Goal: Information Seeking & Learning: Find specific fact

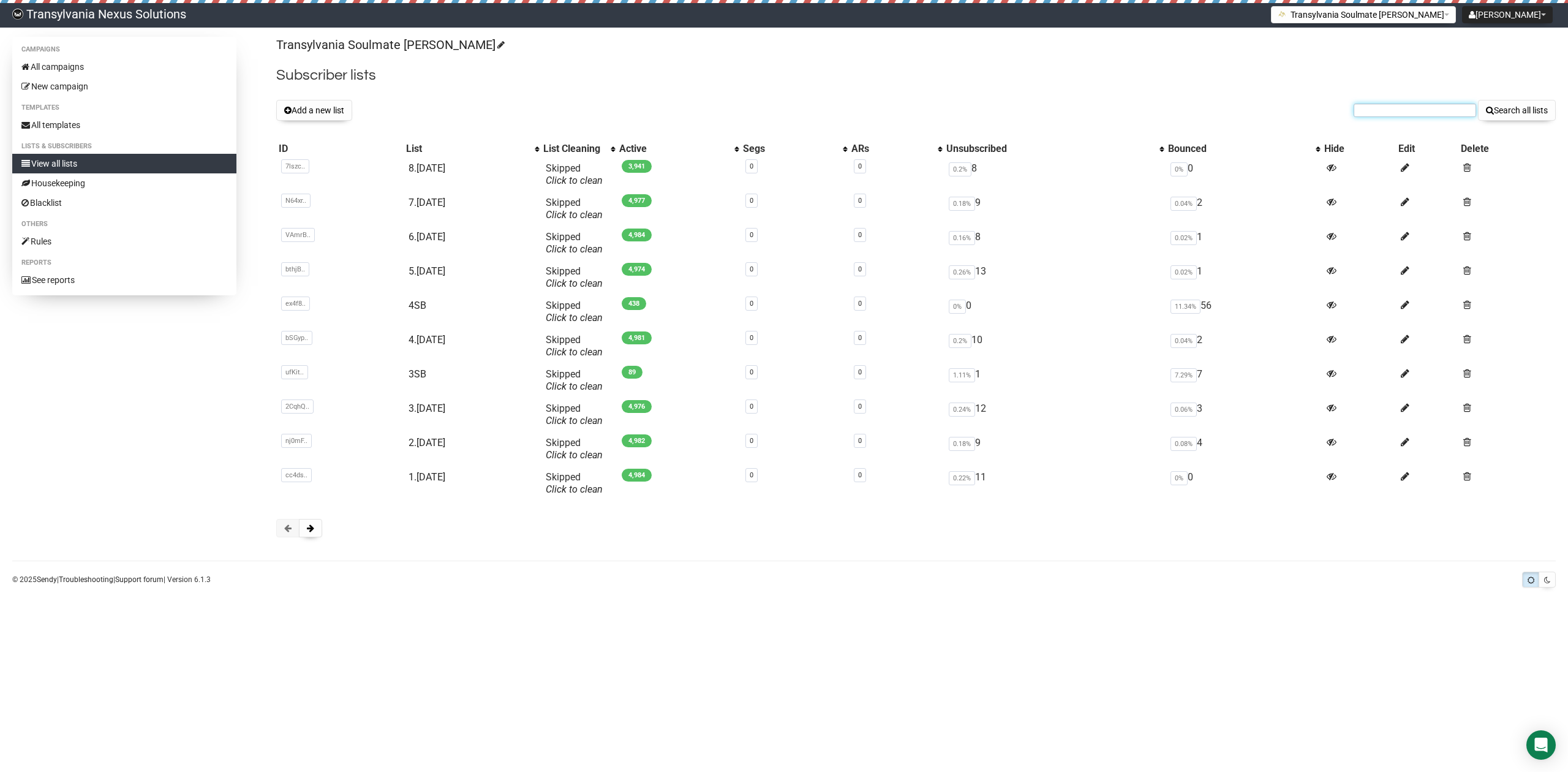
click at [1404, 113] on input "text" at bounding box center [1415, 110] width 123 height 13
drag, startPoint x: 1401, startPoint y: 118, endPoint x: 1216, endPoint y: 64, distance: 192.7
click at [1228, 64] on h2 "Subscriber lists" at bounding box center [916, 75] width 1279 height 22
paste input "[PERSON_NAME][EMAIL_ADDRESS][PERSON_NAME][DOMAIN_NAME])"
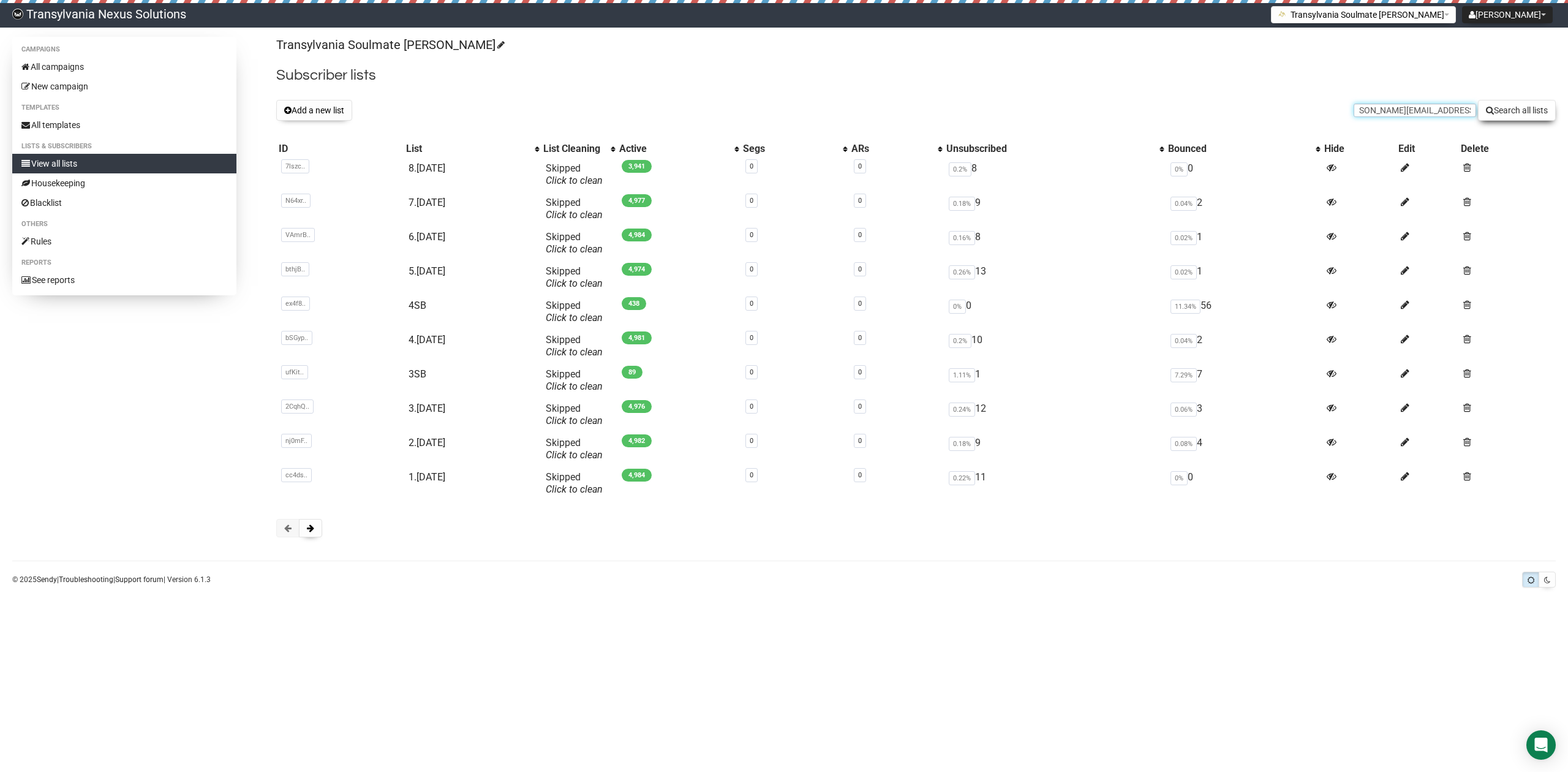
type input "[PERSON_NAME][EMAIL_ADDRESS][PERSON_NAME][DOMAIN_NAME])"
click at [1543, 114] on button "Search all lists" at bounding box center [1517, 111] width 78 height 21
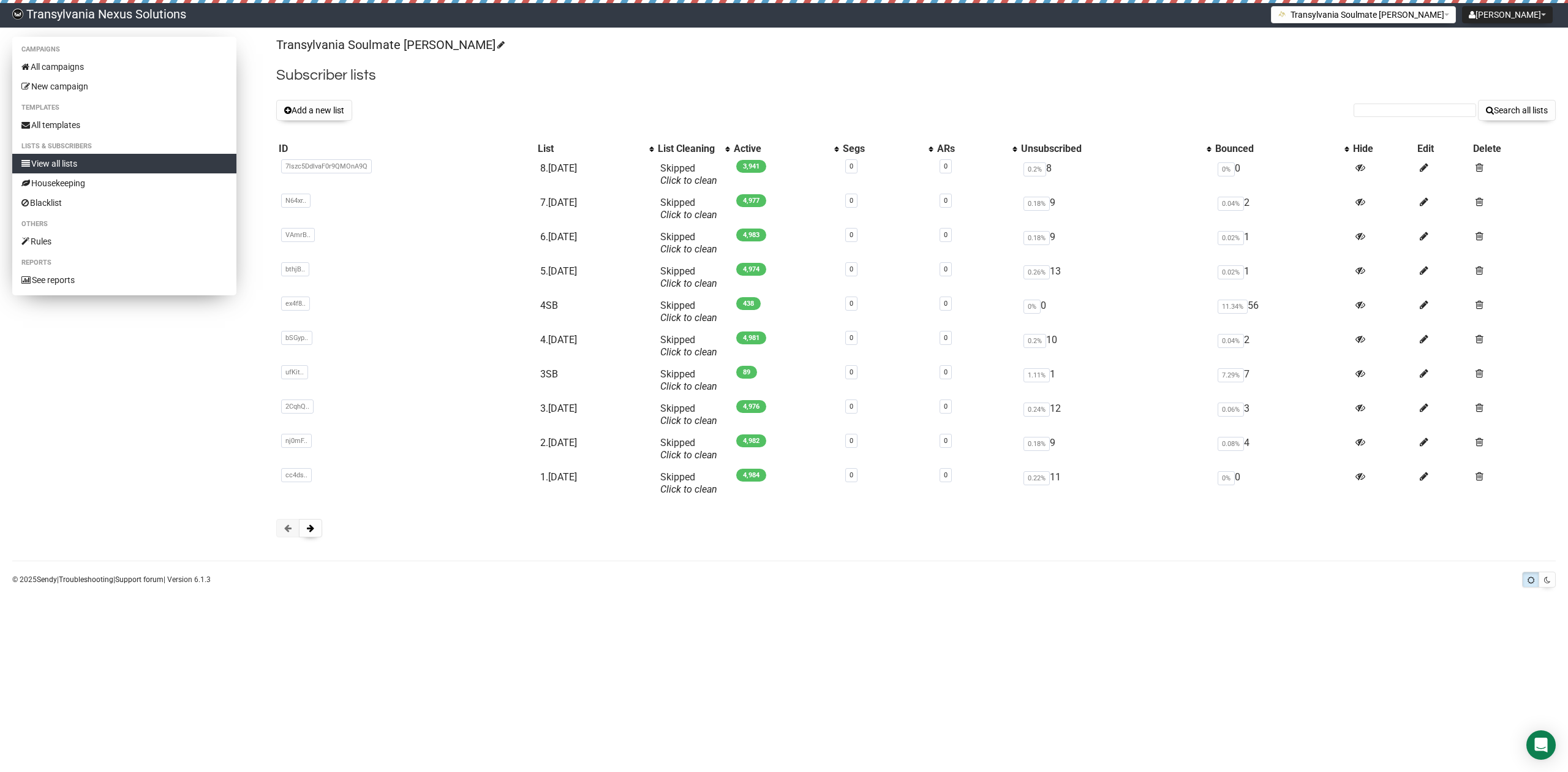
drag, startPoint x: 0, startPoint y: 0, endPoint x: 50, endPoint y: 163, distance: 170.5
click at [50, 163] on link "View all lists" at bounding box center [125, 163] width 225 height 19
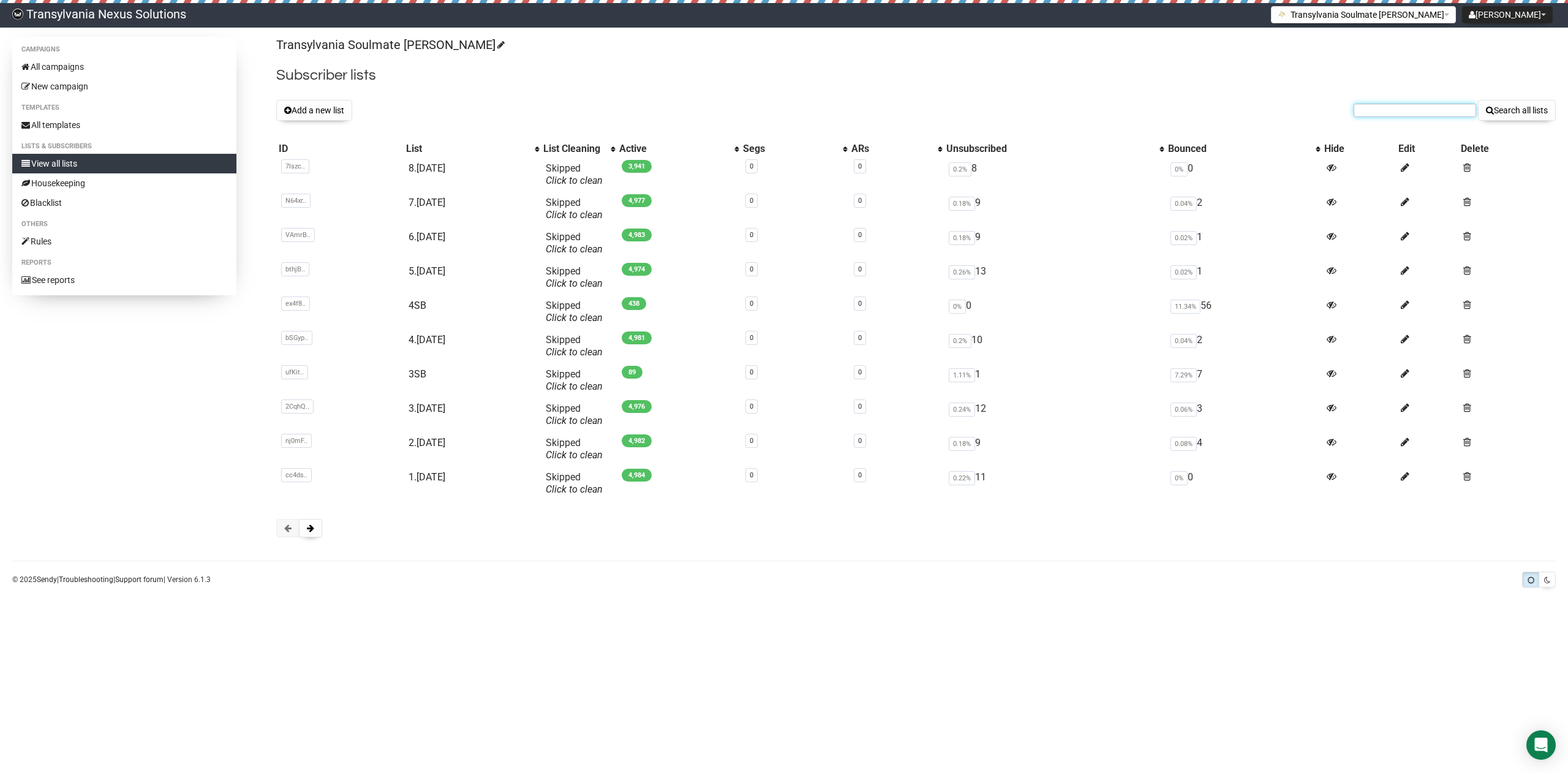
click at [1439, 111] on input "text" at bounding box center [1415, 110] width 123 height 13
paste input "lalilouu@gmx.ch"
type input "lalilouu@gmx.ch"
click at [1503, 111] on button "Search all lists" at bounding box center [1517, 111] width 78 height 21
